Goal: Transaction & Acquisition: Purchase product/service

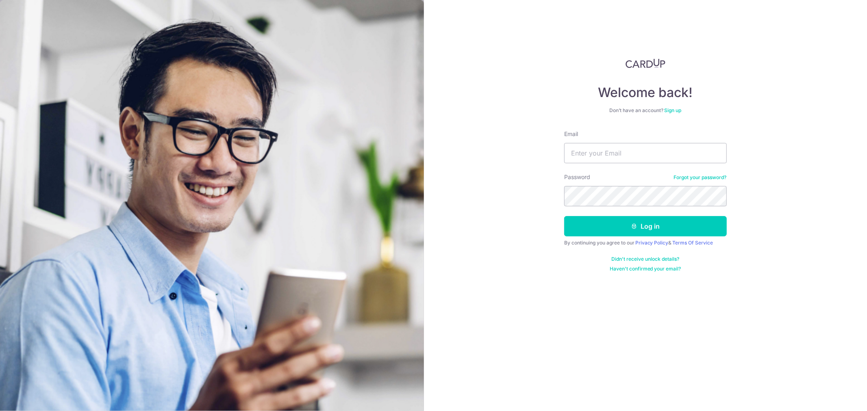
type input "yangyanxuan@hotmail.com"
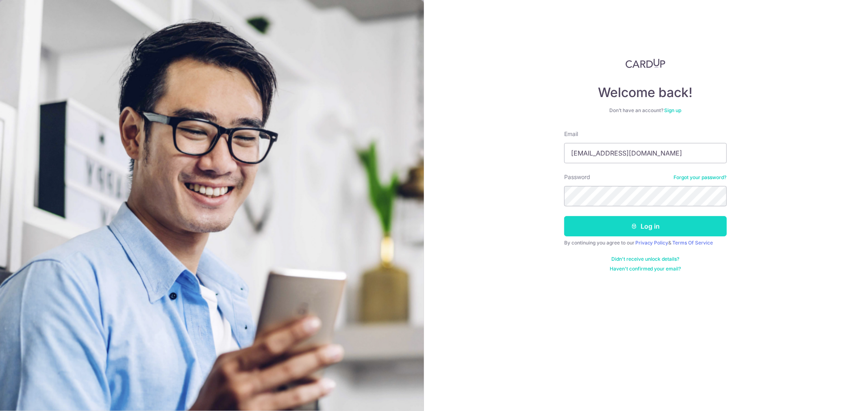
click at [656, 231] on button "Log in" at bounding box center [645, 226] width 163 height 20
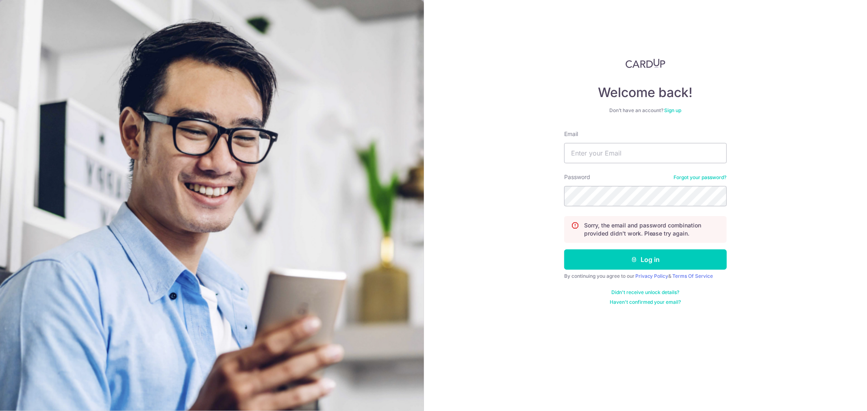
click at [697, 178] on link "Forgot your password?" at bounding box center [700, 177] width 53 height 7
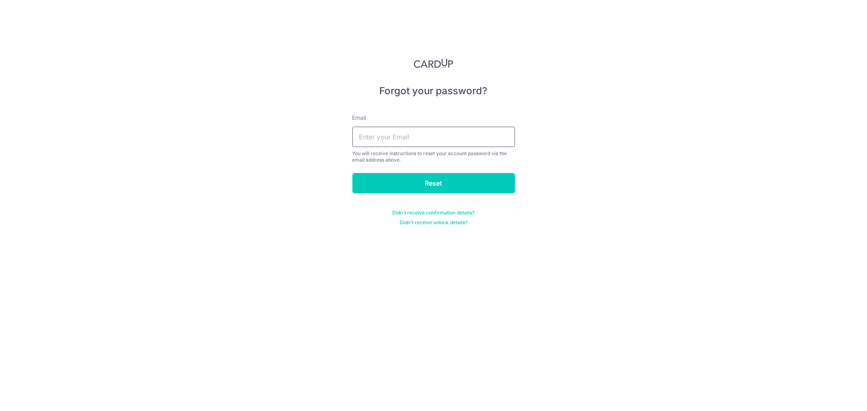
click at [380, 127] on input "text" at bounding box center [433, 137] width 163 height 20
type input "[EMAIL_ADDRESS][DOMAIN_NAME]"
click at [413, 176] on input "Reset" at bounding box center [433, 183] width 163 height 20
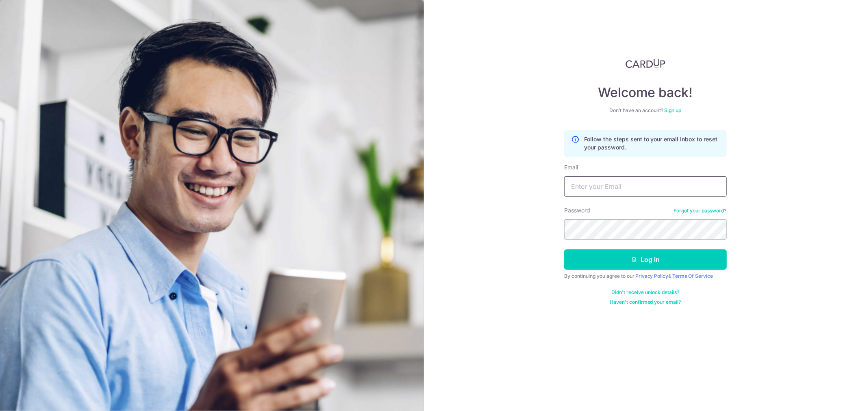
click at [690, 190] on input "Email" at bounding box center [645, 186] width 163 height 20
click at [649, 186] on input "Email" at bounding box center [645, 186] width 163 height 20
type input "[EMAIL_ADDRESS][DOMAIN_NAME]"
click at [644, 265] on button "Log in" at bounding box center [645, 260] width 163 height 20
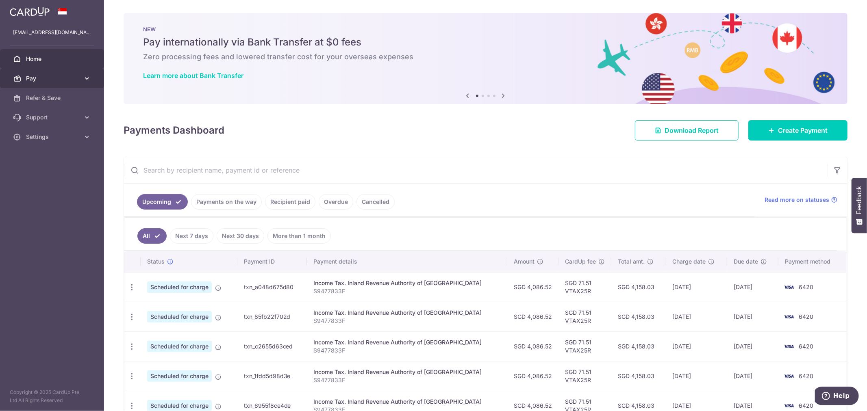
click at [62, 82] on span "Pay" at bounding box center [53, 78] width 54 height 8
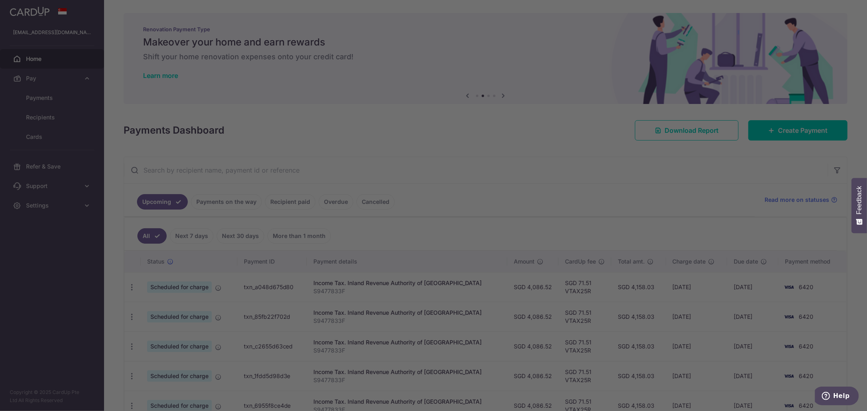
click at [47, 98] on div at bounding box center [438, 207] width 876 height 415
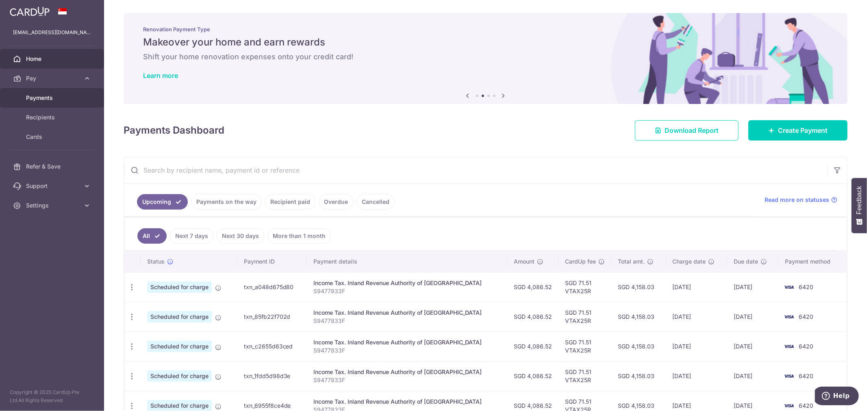
click at [57, 102] on link "Payments" at bounding box center [52, 98] width 104 height 20
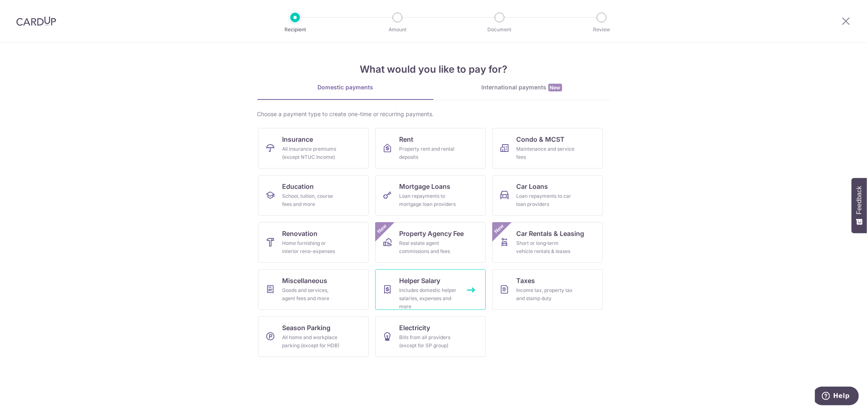
click at [463, 286] on link "Helper Salary Includes domestic helper salaries, expenses and more" at bounding box center [430, 290] width 111 height 41
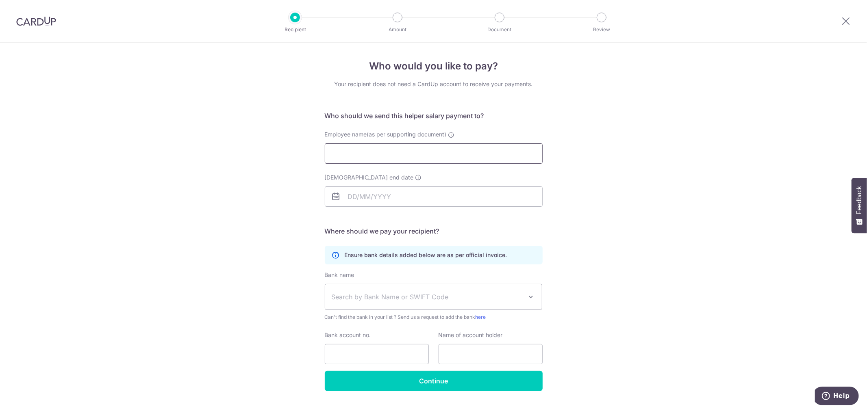
click at [399, 159] on input "Employee name(as per supporting document)" at bounding box center [434, 153] width 218 height 20
click at [43, 22] on img at bounding box center [36, 21] width 40 height 10
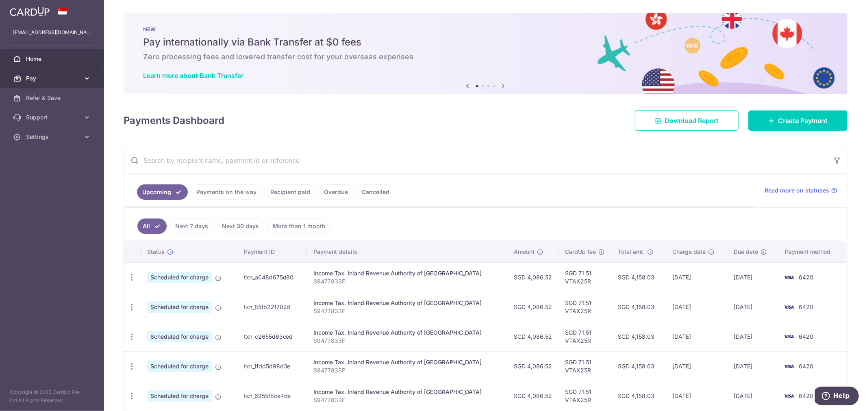
click at [55, 80] on span "Pay" at bounding box center [53, 78] width 54 height 8
click at [48, 98] on span "Payments" at bounding box center [53, 98] width 54 height 8
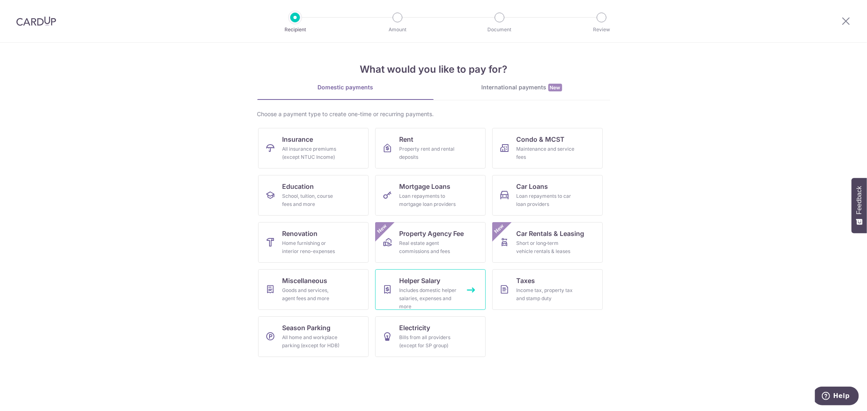
click at [454, 306] on div "Includes domestic helper salaries, expenses and more" at bounding box center [429, 299] width 59 height 24
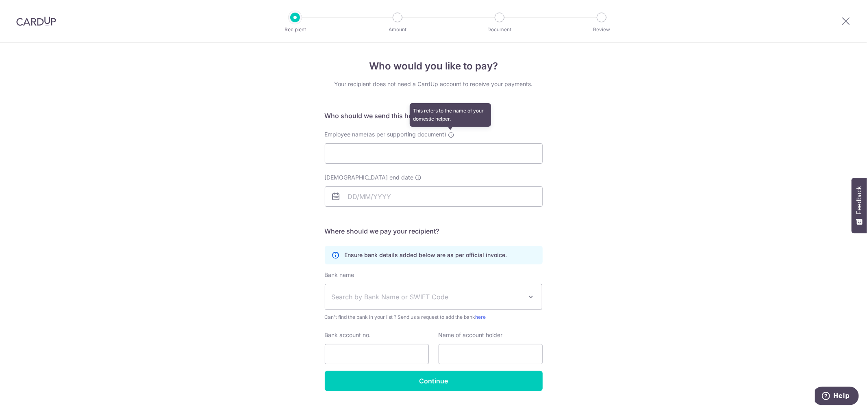
click at [450, 136] on icon at bounding box center [451, 135] width 7 height 7
click at [450, 143] on input "Employee name(as per supporting document) This refers to the name of your domes…" at bounding box center [434, 153] width 218 height 20
click at [32, 26] on img at bounding box center [36, 21] width 40 height 10
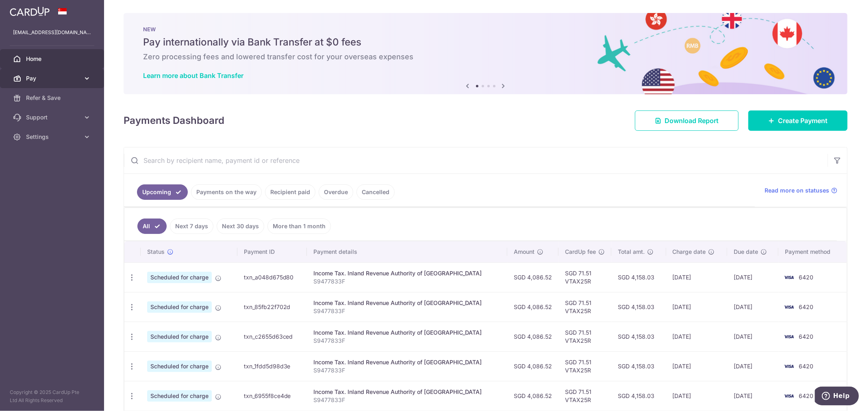
click at [51, 78] on span "Pay" at bounding box center [53, 78] width 54 height 8
click at [65, 99] on span "Payments" at bounding box center [53, 98] width 54 height 8
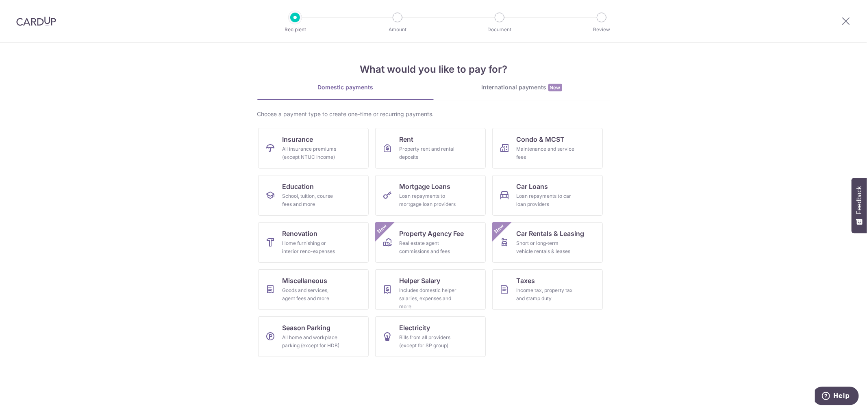
click at [530, 91] on link "International payments New" at bounding box center [522, 91] width 176 height 17
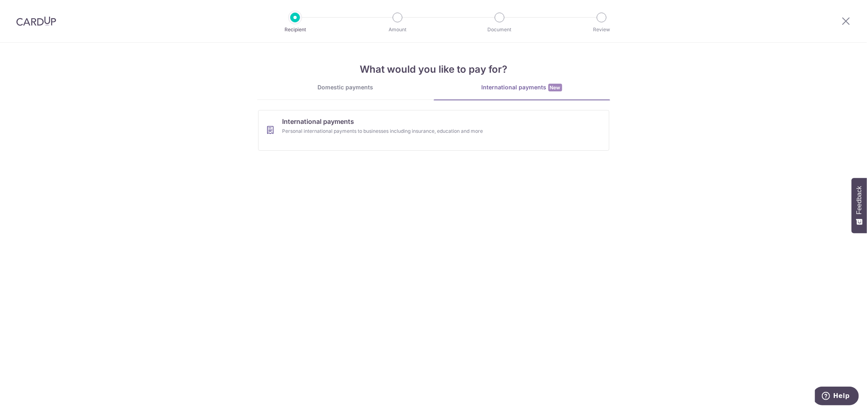
click at [348, 94] on link "Domestic payments" at bounding box center [345, 91] width 176 height 16
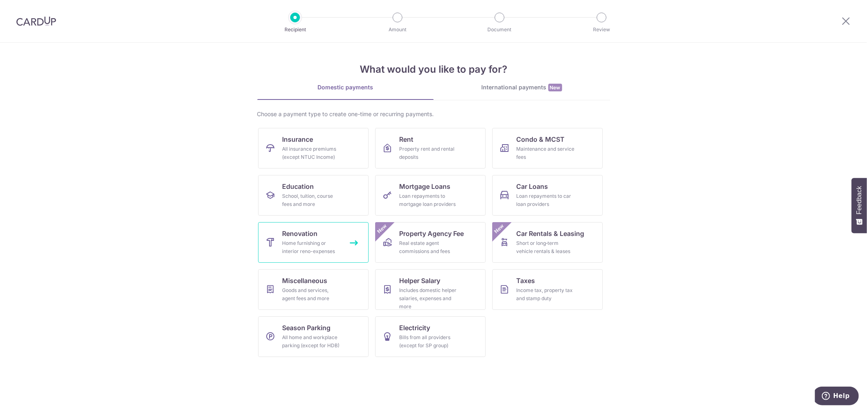
click at [283, 242] on div "Home furnishing or interior reno-expenses" at bounding box center [312, 247] width 59 height 16
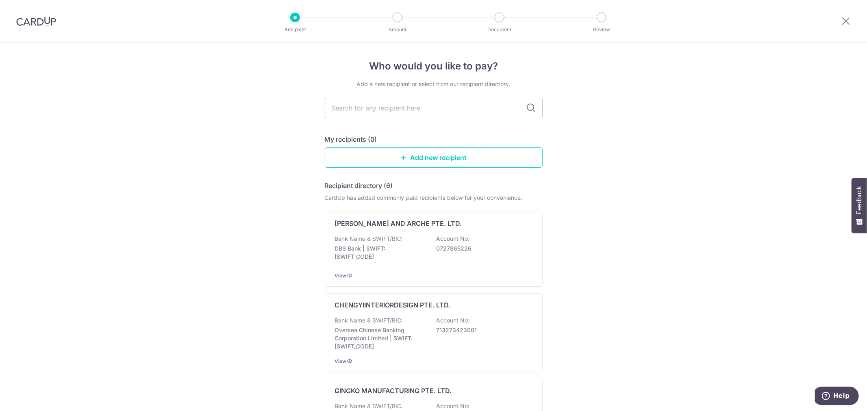
click at [33, 18] on img at bounding box center [36, 21] width 40 height 10
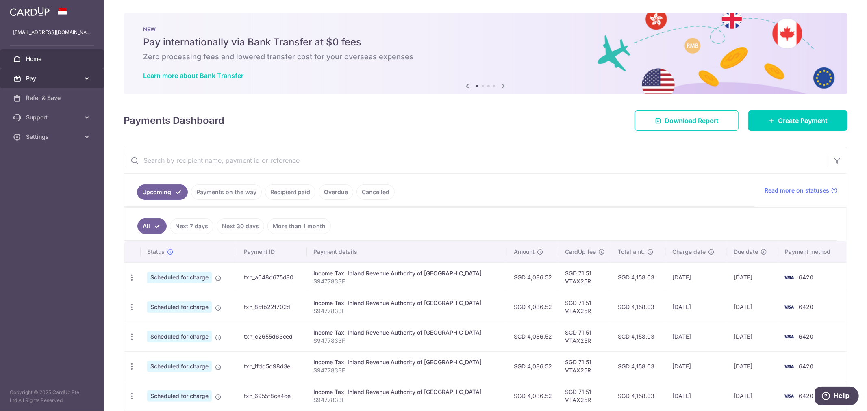
click at [69, 77] on span "Pay" at bounding box center [53, 78] width 54 height 8
click at [68, 102] on span "Payments" at bounding box center [53, 98] width 54 height 8
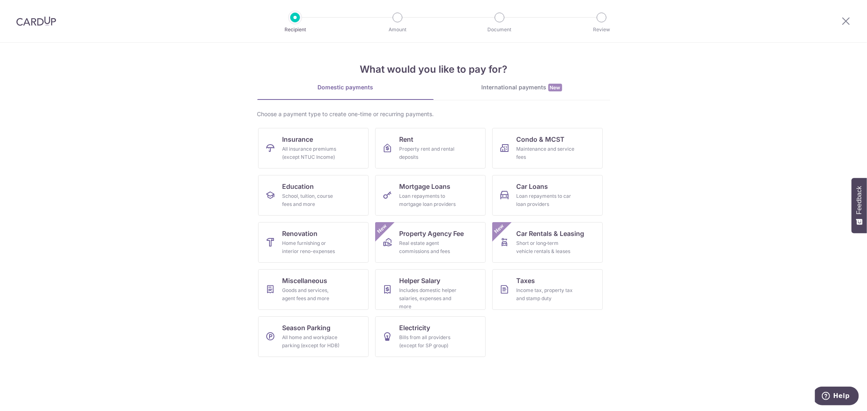
click at [702, 204] on section "What would you like to pay for? Domestic payments International payments New Ch…" at bounding box center [433, 227] width 867 height 369
